Goal: Task Accomplishment & Management: Use online tool/utility

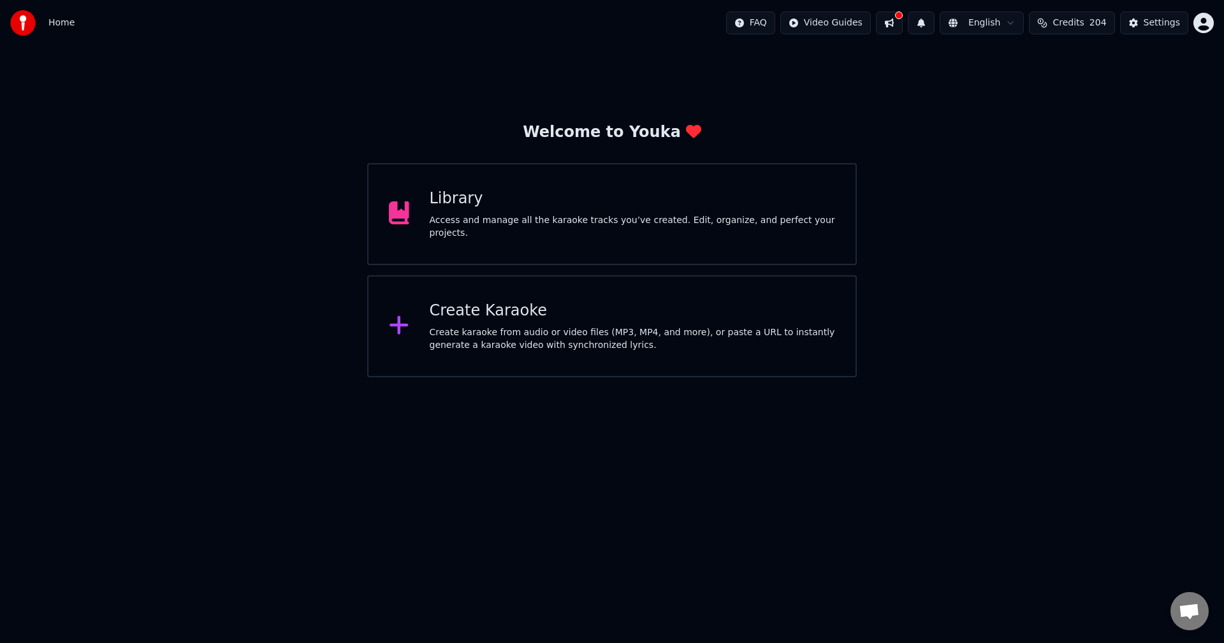
click at [527, 323] on div "Create Karaoke Create karaoke from audio or video files (MP3, MP4, and more), o…" at bounding box center [633, 326] width 406 height 51
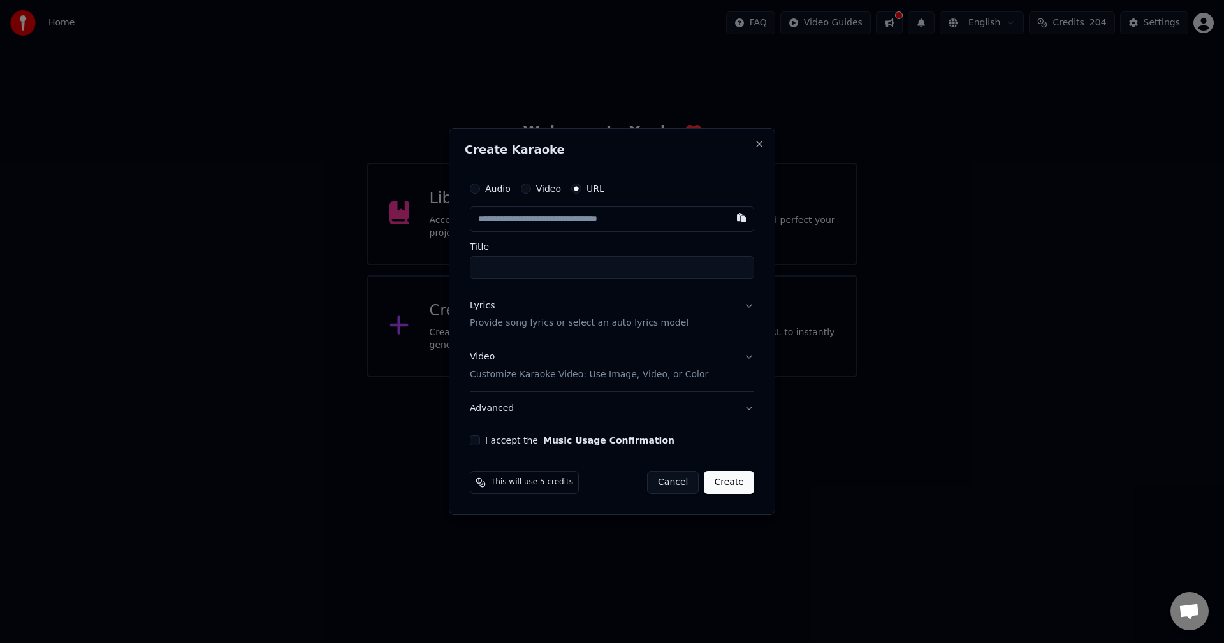
click at [494, 221] on input "text" at bounding box center [612, 220] width 284 height 26
click at [740, 218] on button "button" at bounding box center [742, 218] width 26 height 23
type input "**********"
click at [747, 304] on button "Lyrics Provide song lyrics or select an auto lyrics model" at bounding box center [612, 315] width 284 height 51
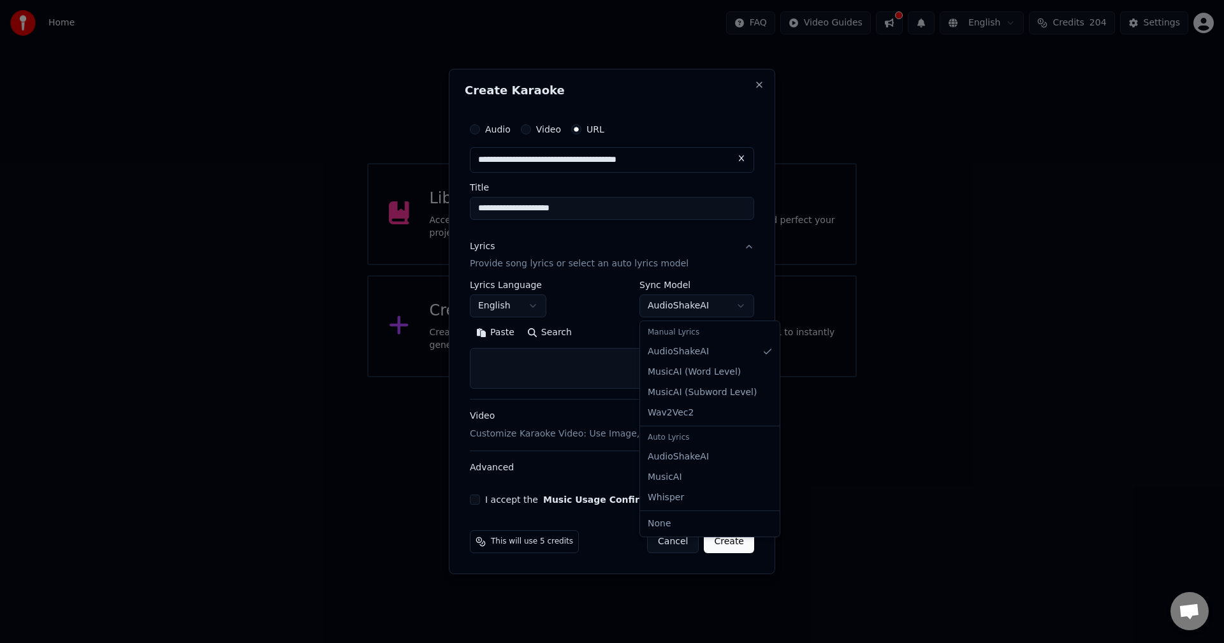
click at [693, 304] on body "**********" at bounding box center [612, 189] width 1224 height 378
select select "**********"
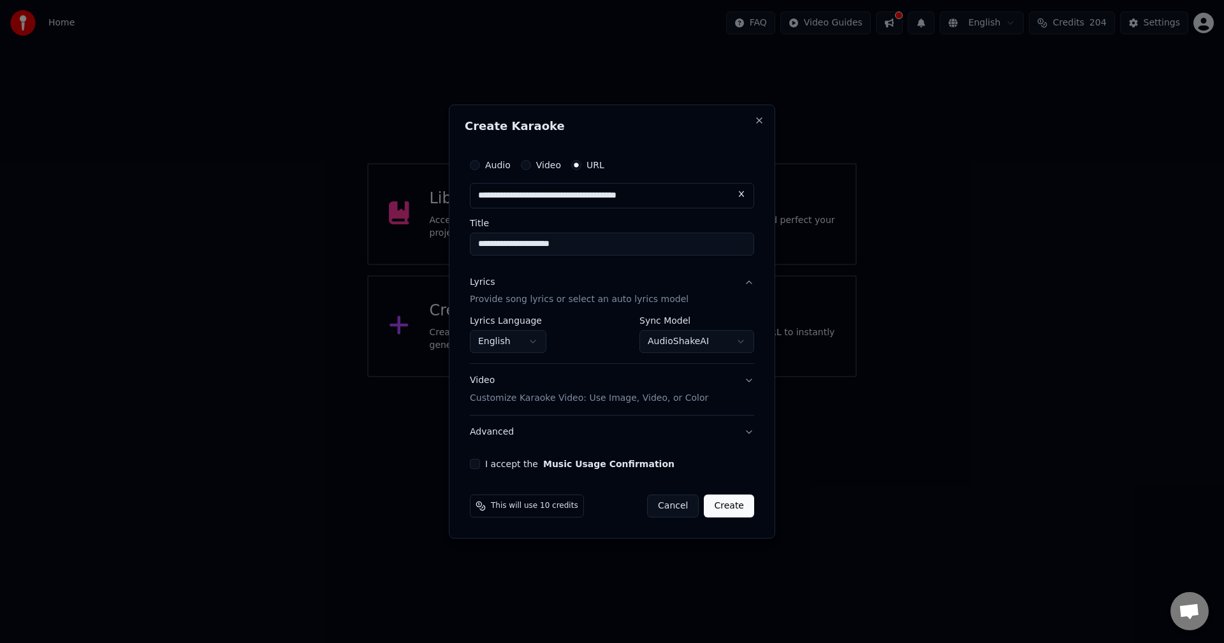
click at [749, 382] on button "Video Customize Karaoke Video: Use Image, Video, or Color" at bounding box center [612, 390] width 284 height 51
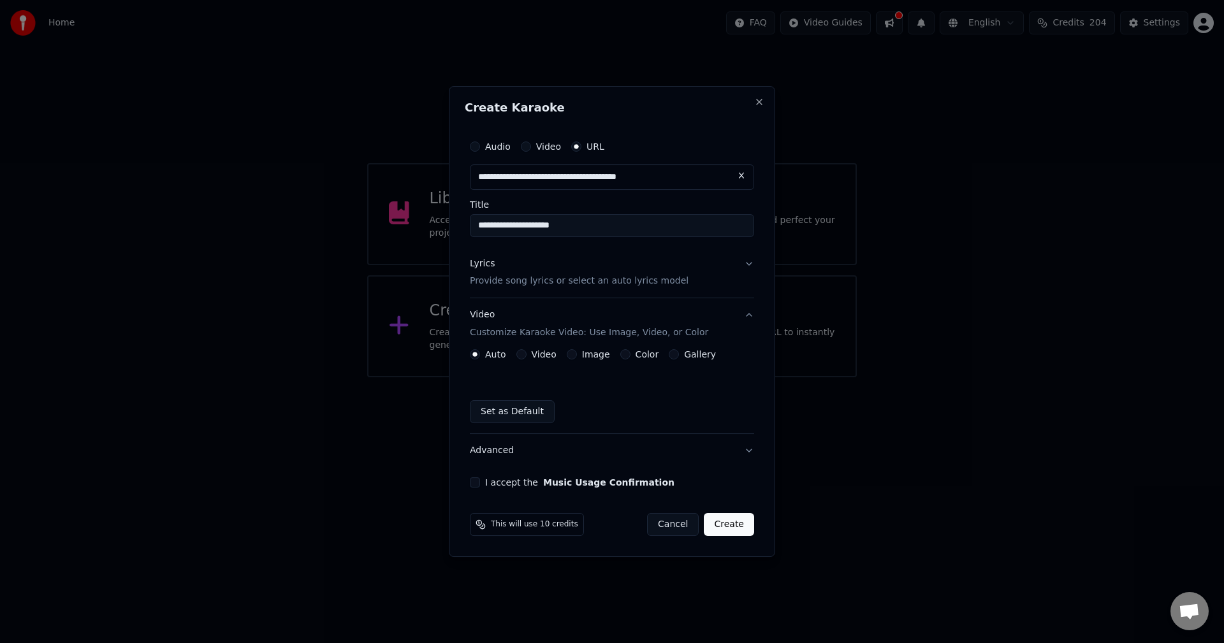
click at [476, 481] on button "I accept the Music Usage Confirmation" at bounding box center [475, 483] width 10 height 10
click at [729, 525] on button "Create" at bounding box center [729, 524] width 50 height 23
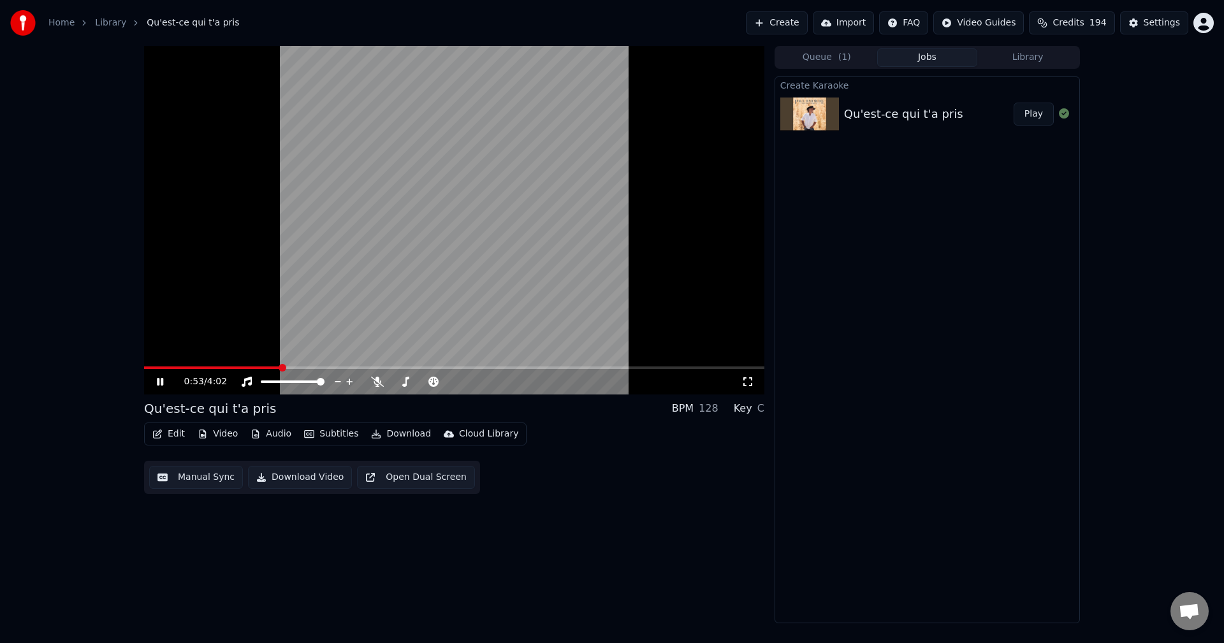
click at [162, 380] on icon at bounding box center [160, 382] width 6 height 8
click at [294, 475] on button "Download Video" at bounding box center [300, 477] width 104 height 23
click at [1027, 119] on button "Show" at bounding box center [1031, 114] width 46 height 23
click at [1032, 118] on button "Show" at bounding box center [1031, 114] width 46 height 23
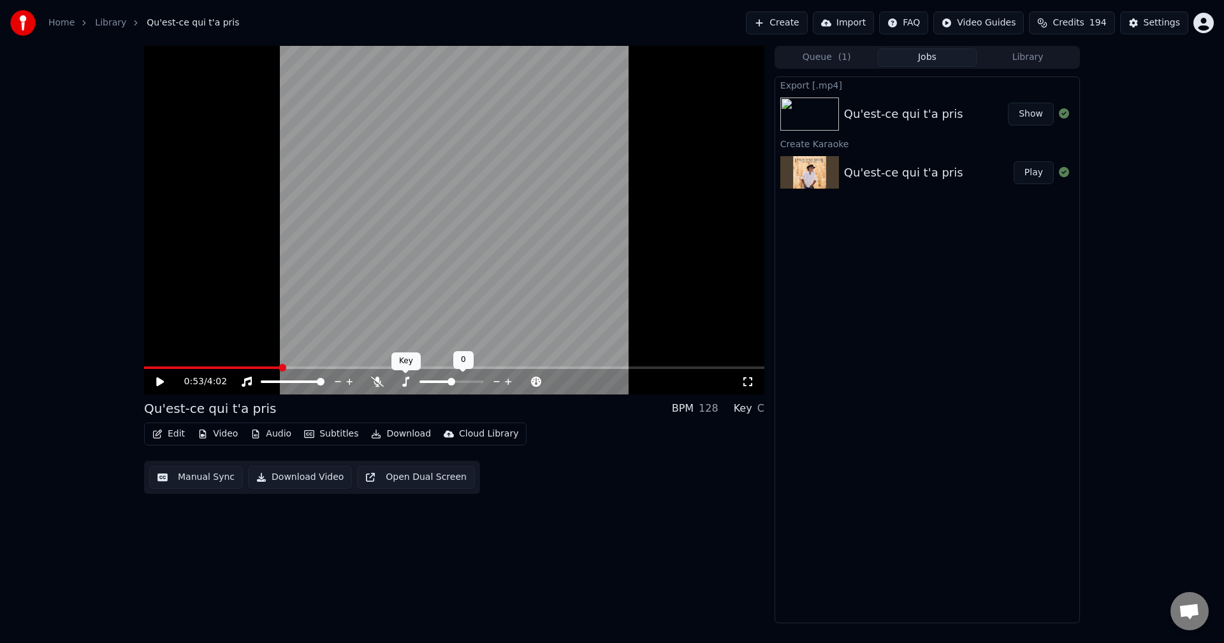
click at [404, 383] on icon at bounding box center [405, 382] width 13 height 10
click at [445, 382] on span at bounding box center [447, 382] width 8 height 8
click at [304, 478] on button "Download Video" at bounding box center [300, 477] width 104 height 23
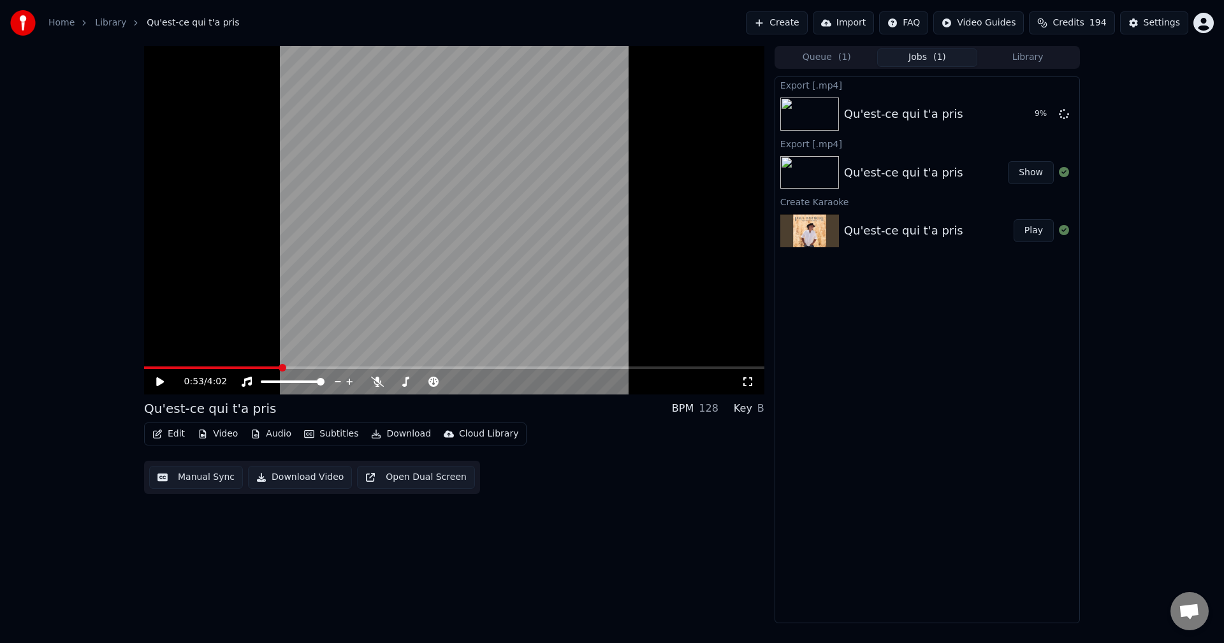
click at [158, 384] on icon at bounding box center [160, 382] width 8 height 9
click at [158, 384] on icon at bounding box center [160, 382] width 6 height 8
click at [404, 385] on icon at bounding box center [405, 382] width 7 height 10
click at [402, 383] on icon at bounding box center [405, 382] width 13 height 10
click at [494, 383] on icon at bounding box center [497, 382] width 12 height 13
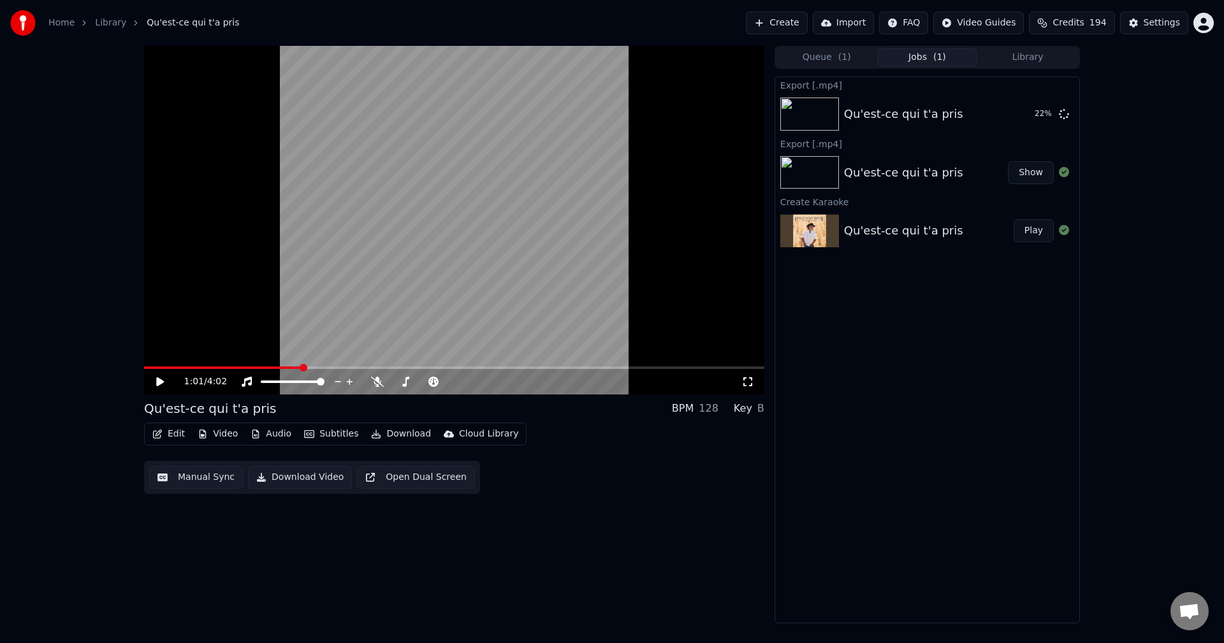
click at [161, 382] on icon at bounding box center [160, 382] width 8 height 9
click at [478, 382] on icon at bounding box center [480, 382] width 6 height 6
click at [480, 382] on icon at bounding box center [480, 382] width 6 height 6
click at [161, 380] on icon at bounding box center [160, 382] width 6 height 8
click at [330, 362] on video at bounding box center [454, 220] width 621 height 349
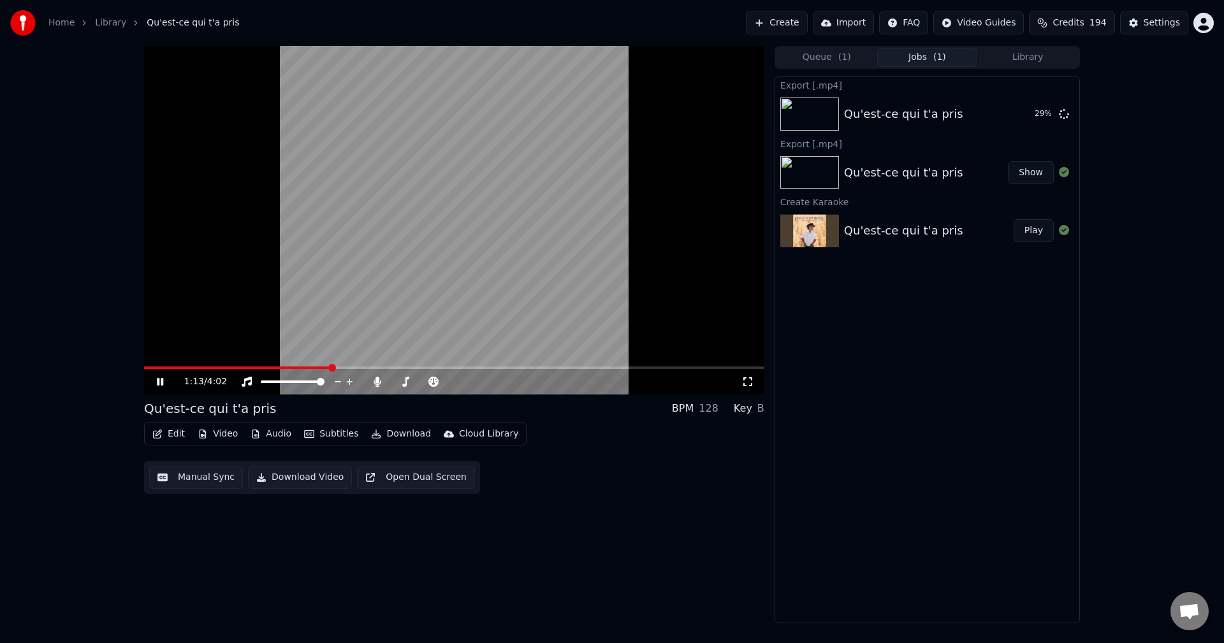
click at [157, 381] on icon at bounding box center [169, 382] width 30 height 10
click at [144, 372] on span at bounding box center [148, 368] width 8 height 8
click at [404, 385] on icon at bounding box center [405, 382] width 7 height 10
click at [526, 382] on icon at bounding box center [525, 381] width 6 height 1
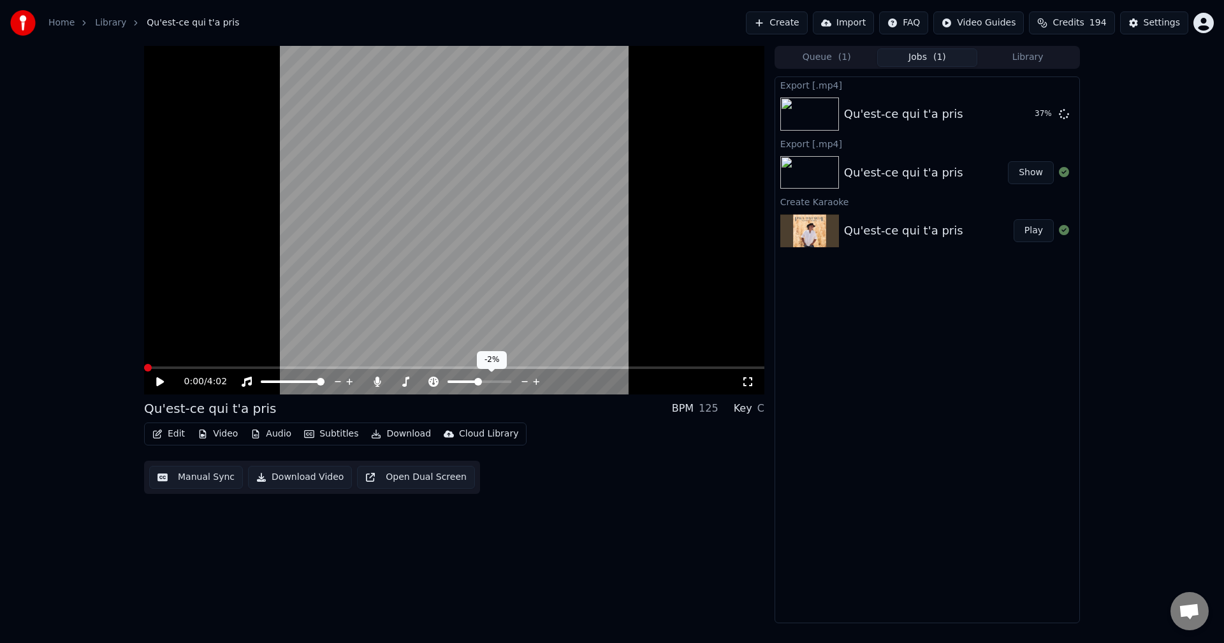
click at [525, 381] on icon at bounding box center [525, 382] width 12 height 13
click at [536, 381] on icon at bounding box center [537, 382] width 12 height 13
click at [536, 381] on icon at bounding box center [536, 382] width 6 height 6
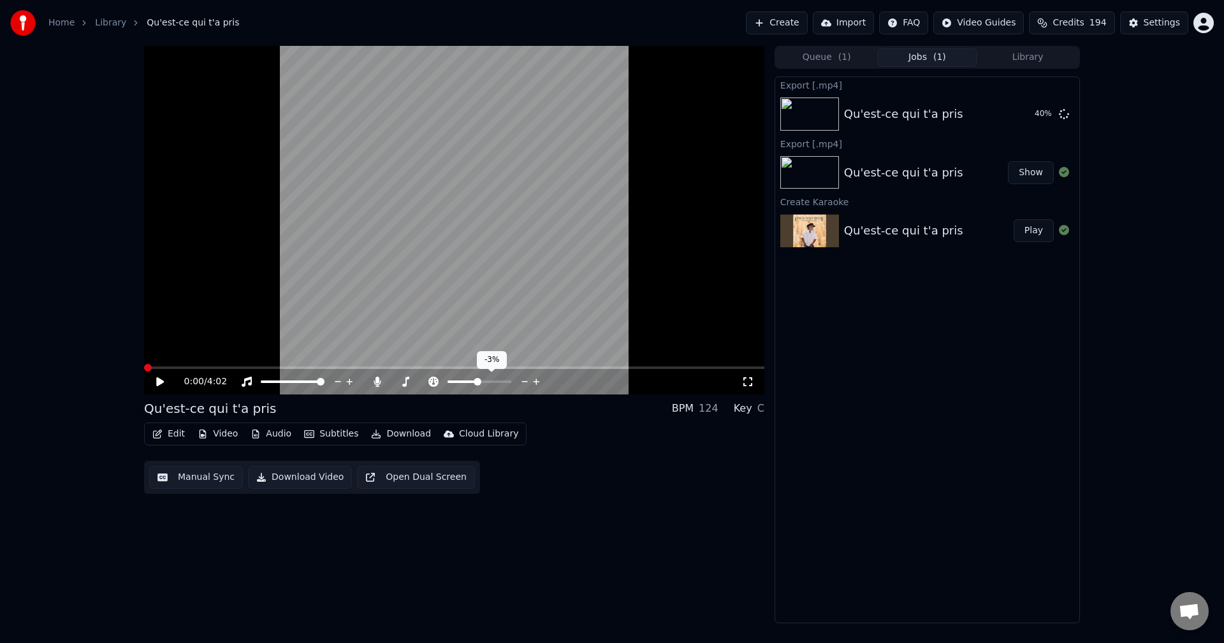
click at [536, 381] on icon at bounding box center [536, 382] width 6 height 6
click at [404, 382] on icon at bounding box center [405, 382] width 13 height 10
click at [494, 385] on icon at bounding box center [497, 382] width 12 height 13
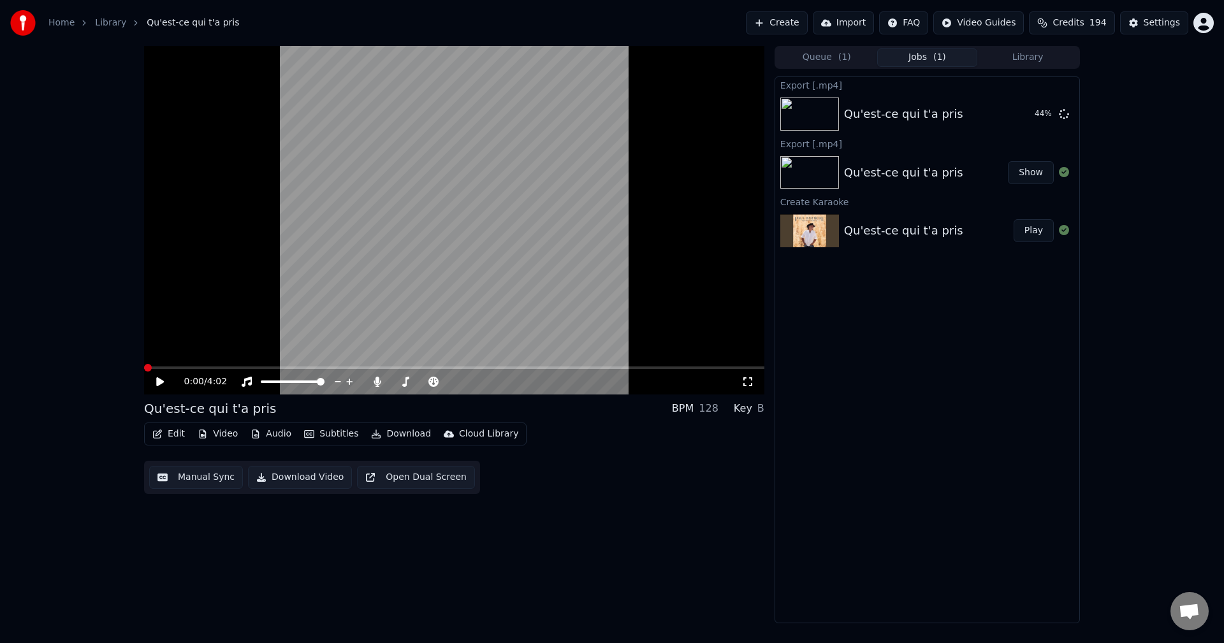
click at [159, 381] on icon at bounding box center [160, 382] width 8 height 9
click at [159, 381] on icon at bounding box center [160, 382] width 6 height 8
click at [158, 383] on icon at bounding box center [160, 382] width 8 height 9
click at [157, 383] on icon at bounding box center [169, 382] width 30 height 10
click at [144, 371] on span at bounding box center [148, 368] width 8 height 8
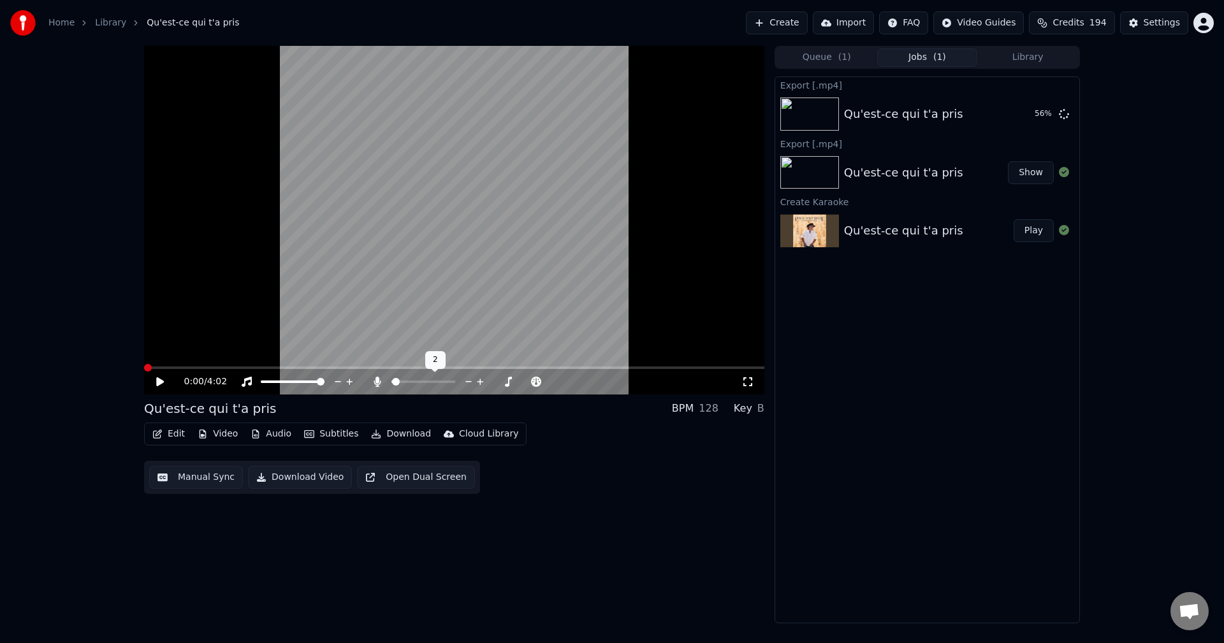
click at [478, 384] on icon at bounding box center [480, 382] width 12 height 13
click at [467, 382] on icon at bounding box center [469, 381] width 6 height 1
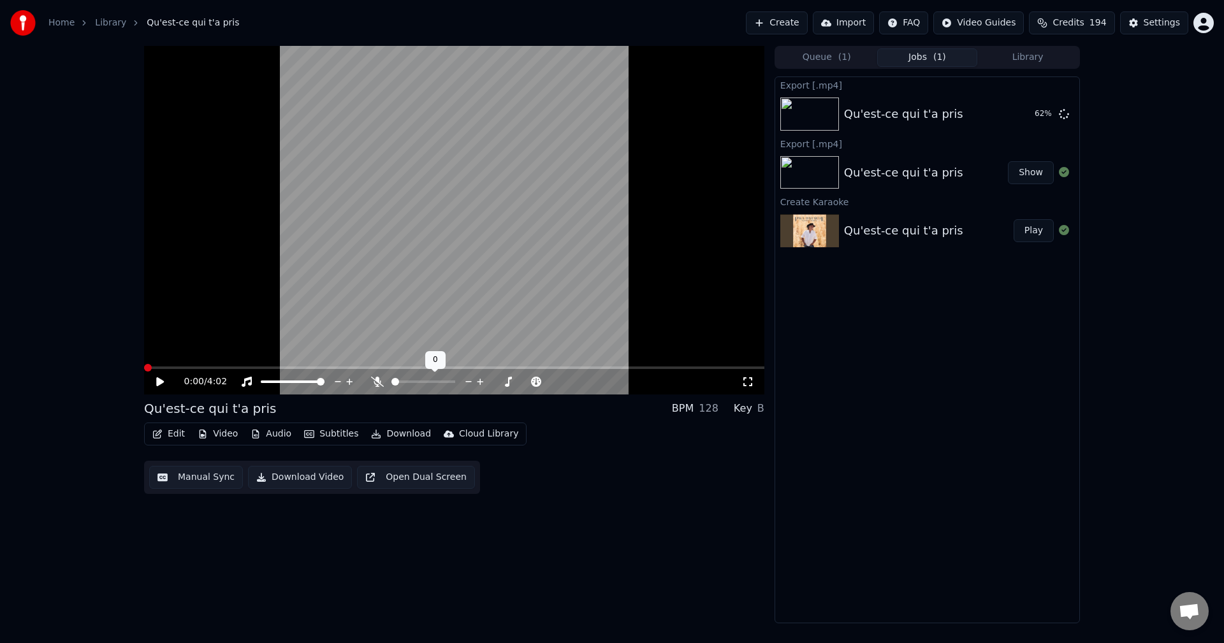
click at [467, 382] on icon at bounding box center [469, 381] width 6 height 1
click at [404, 383] on icon at bounding box center [405, 382] width 13 height 10
click at [497, 383] on icon at bounding box center [497, 382] width 12 height 13
click at [157, 381] on icon at bounding box center [160, 382] width 8 height 9
click at [507, 382] on icon at bounding box center [508, 382] width 6 height 6
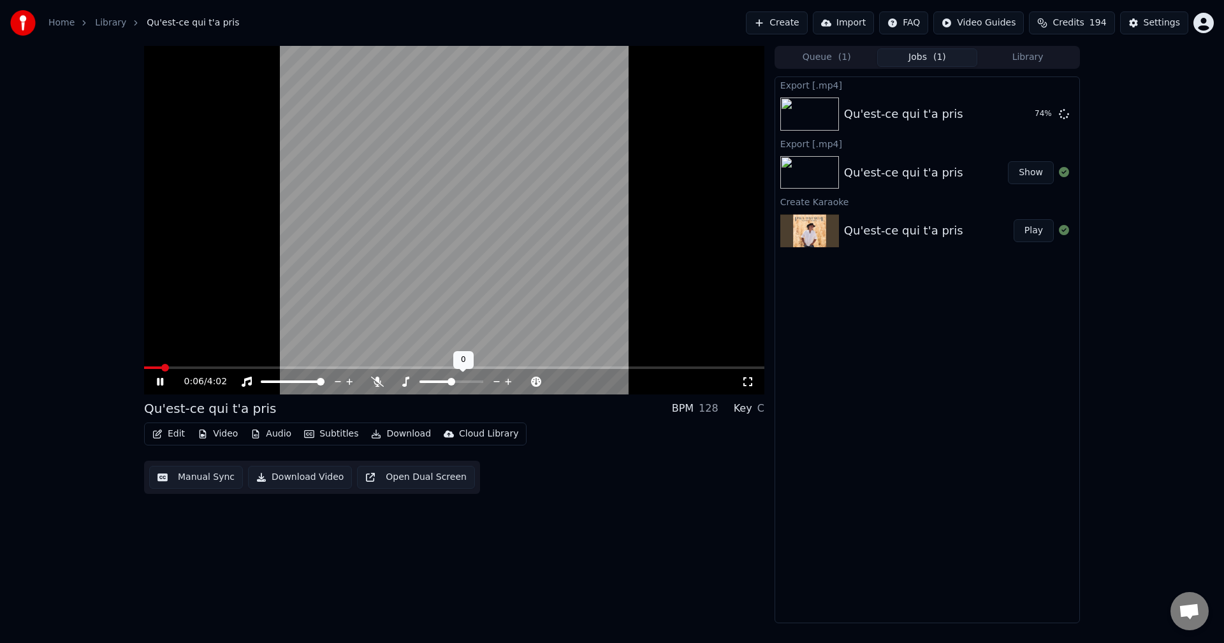
click at [496, 379] on icon at bounding box center [497, 382] width 12 height 13
click at [161, 383] on icon at bounding box center [169, 382] width 30 height 10
click at [802, 22] on button "Create" at bounding box center [777, 22] width 62 height 23
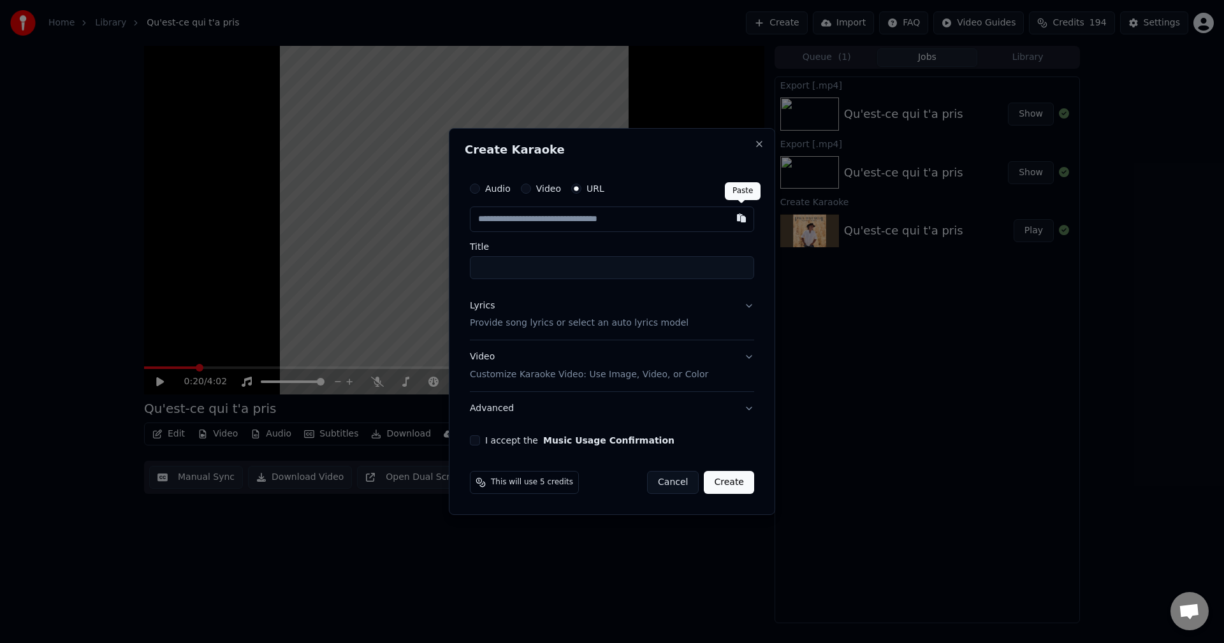
click at [738, 217] on button "button" at bounding box center [742, 218] width 26 height 23
type input "**********"
click at [746, 307] on button "Lyrics Provide song lyrics or select an auto lyrics model" at bounding box center [612, 315] width 284 height 51
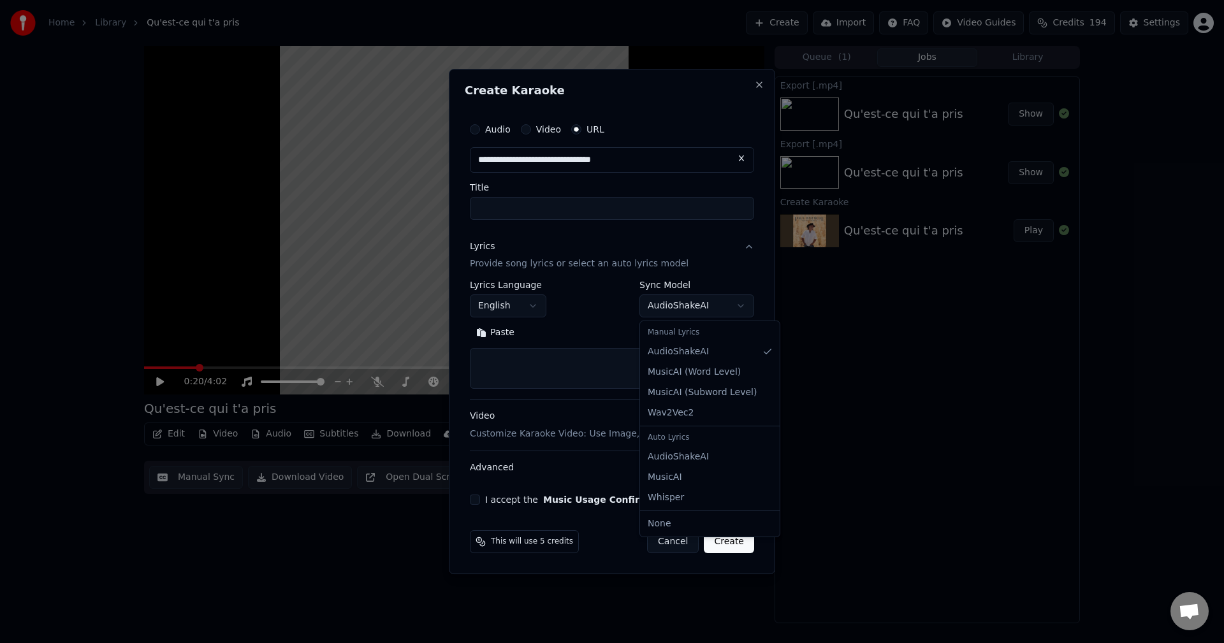
click at [687, 308] on body "**********" at bounding box center [612, 321] width 1224 height 643
select select "**********"
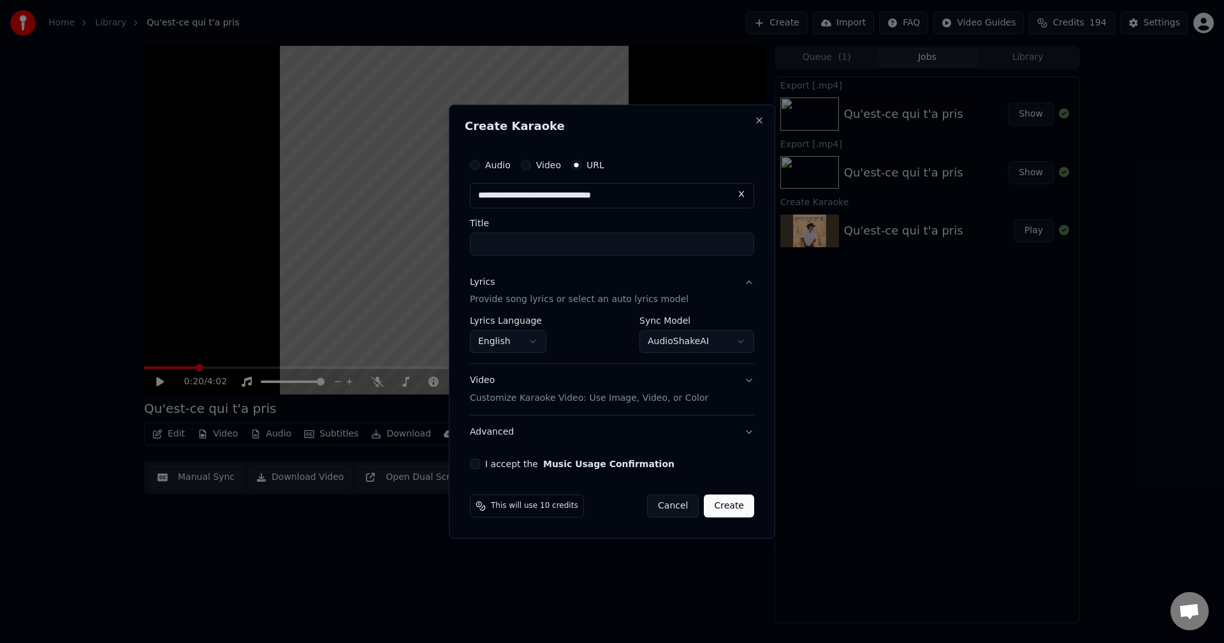
click at [750, 434] on button "Advanced" at bounding box center [612, 432] width 284 height 33
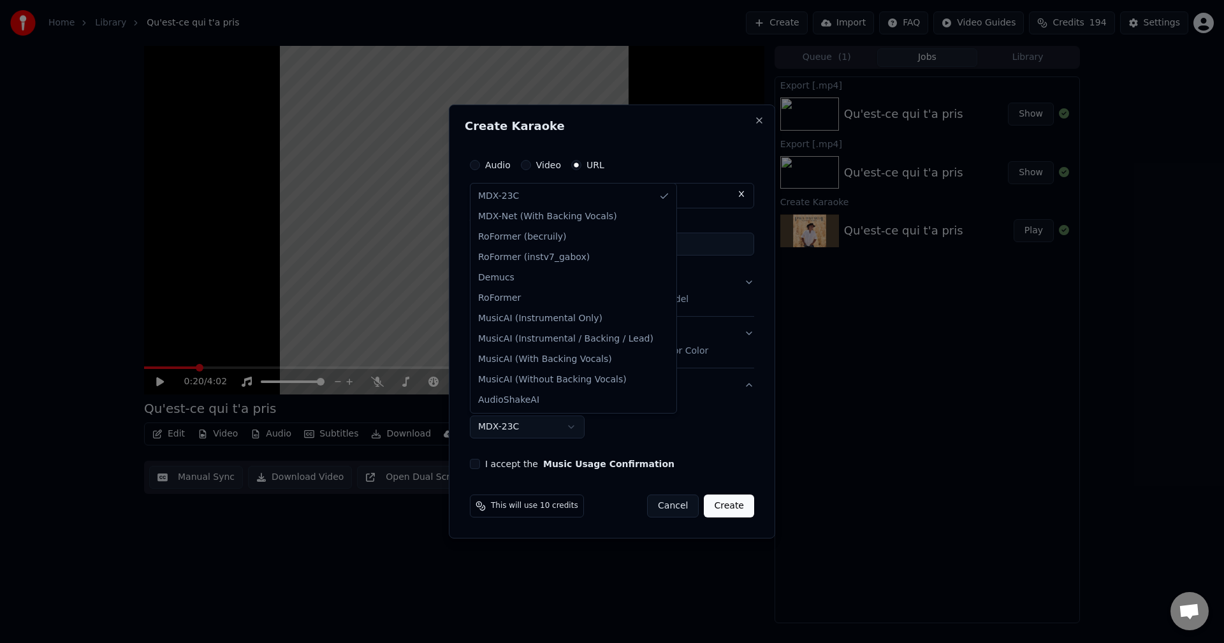
click at [571, 428] on body "**********" at bounding box center [612, 321] width 1224 height 643
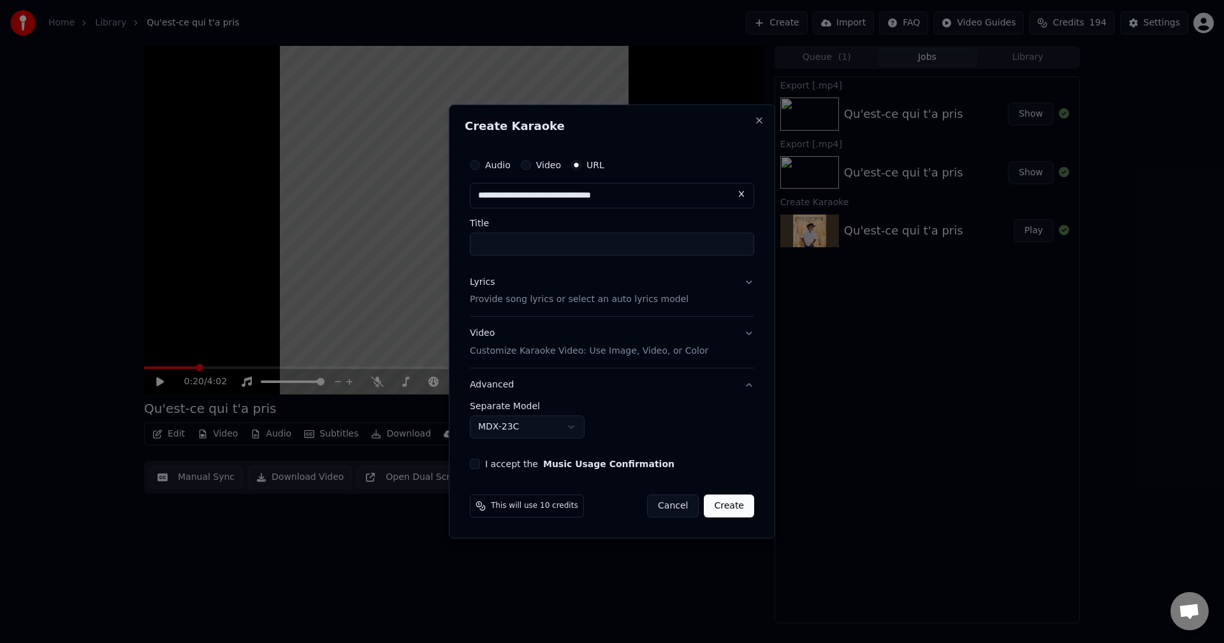
click at [571, 428] on body "**********" at bounding box center [612, 321] width 1224 height 643
click at [485, 246] on input "Title" at bounding box center [612, 244] width 284 height 23
type input "**********"
click at [471, 461] on button "I accept the Music Usage Confirmation" at bounding box center [475, 464] width 10 height 10
click at [729, 507] on button "Create" at bounding box center [729, 506] width 50 height 23
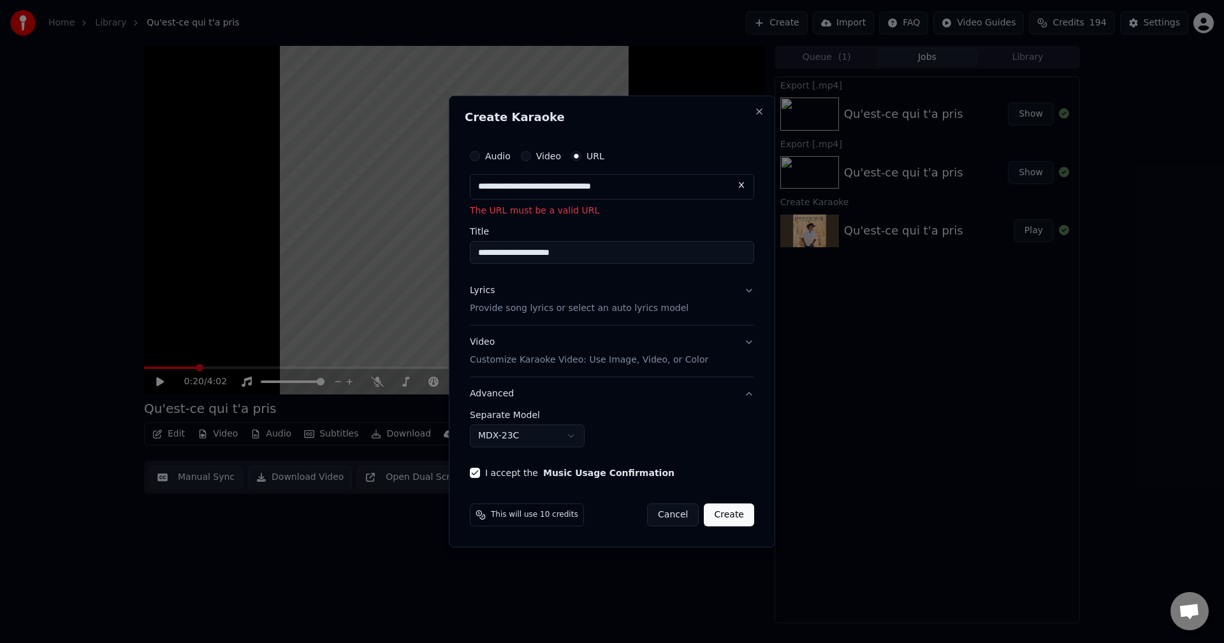
click at [739, 187] on button at bounding box center [742, 185] width 26 height 23
click at [593, 187] on input "text" at bounding box center [612, 187] width 284 height 26
click at [741, 185] on button "button" at bounding box center [742, 185] width 26 height 23
type input "**********"
click at [730, 516] on button "Create" at bounding box center [729, 515] width 50 height 23
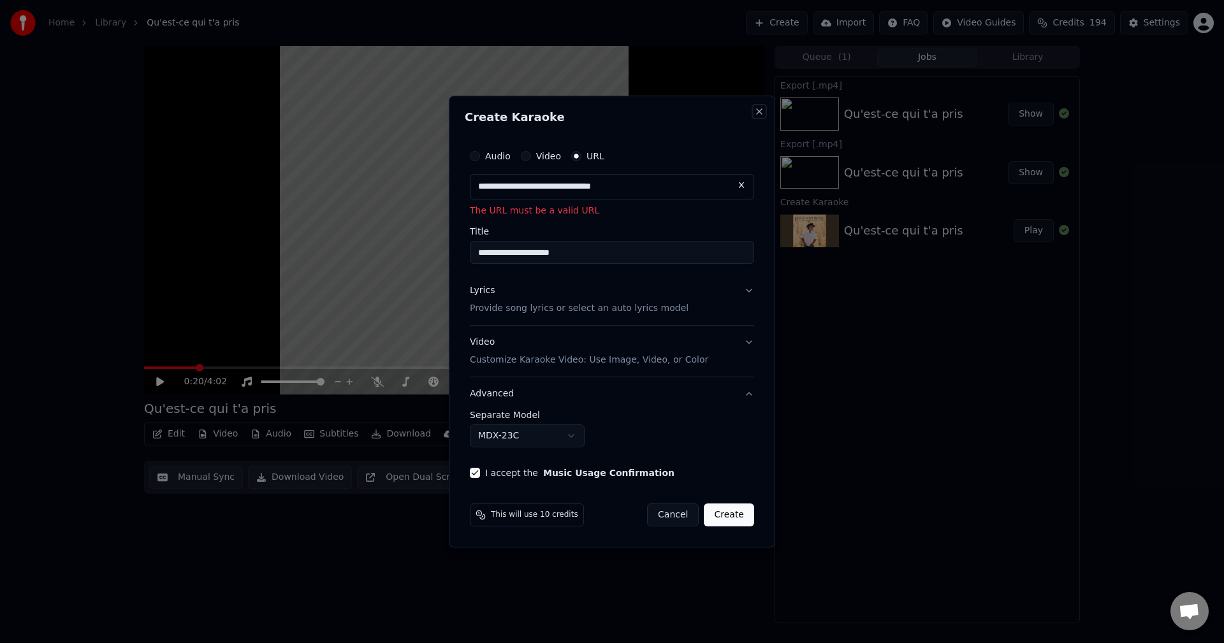
click at [756, 112] on button "Close" at bounding box center [759, 112] width 10 height 10
